Goal: Check status: Check status

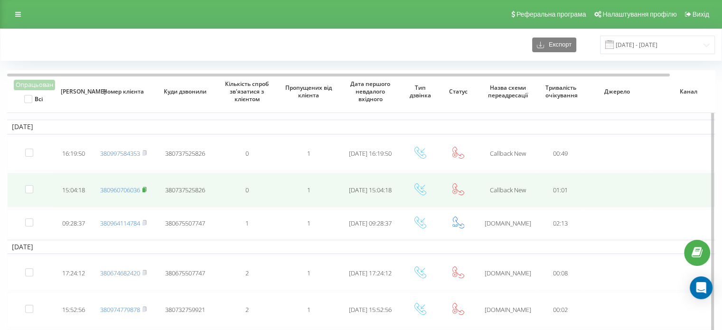
click at [144, 189] on rect at bounding box center [143, 190] width 3 height 4
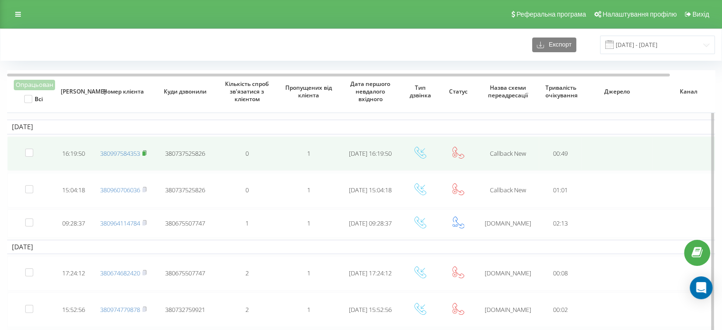
click at [145, 153] on rect at bounding box center [143, 154] width 3 height 4
